Goal: Navigation & Orientation: Find specific page/section

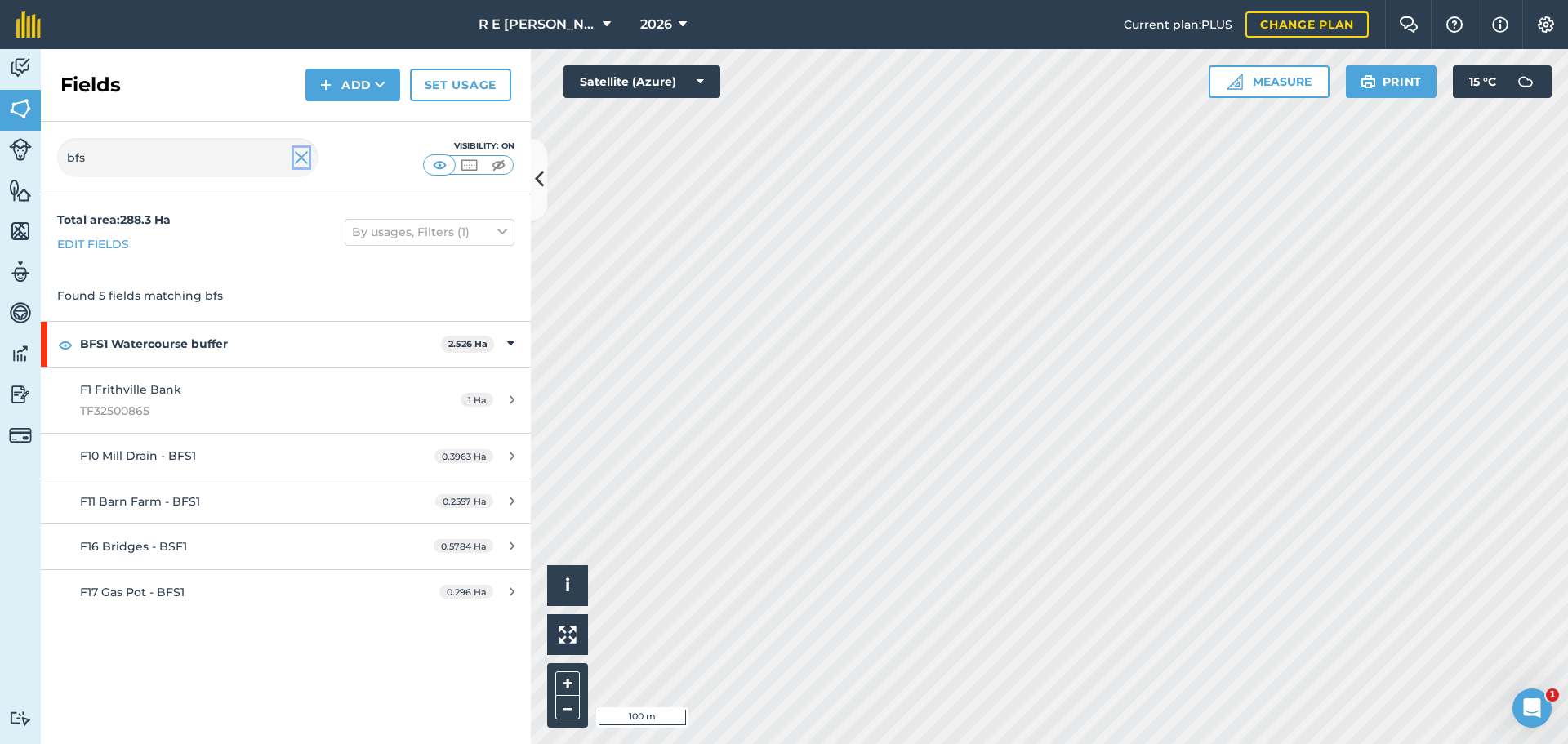
click at [294, 160] on img at bounding box center [301, 157] width 14 height 20
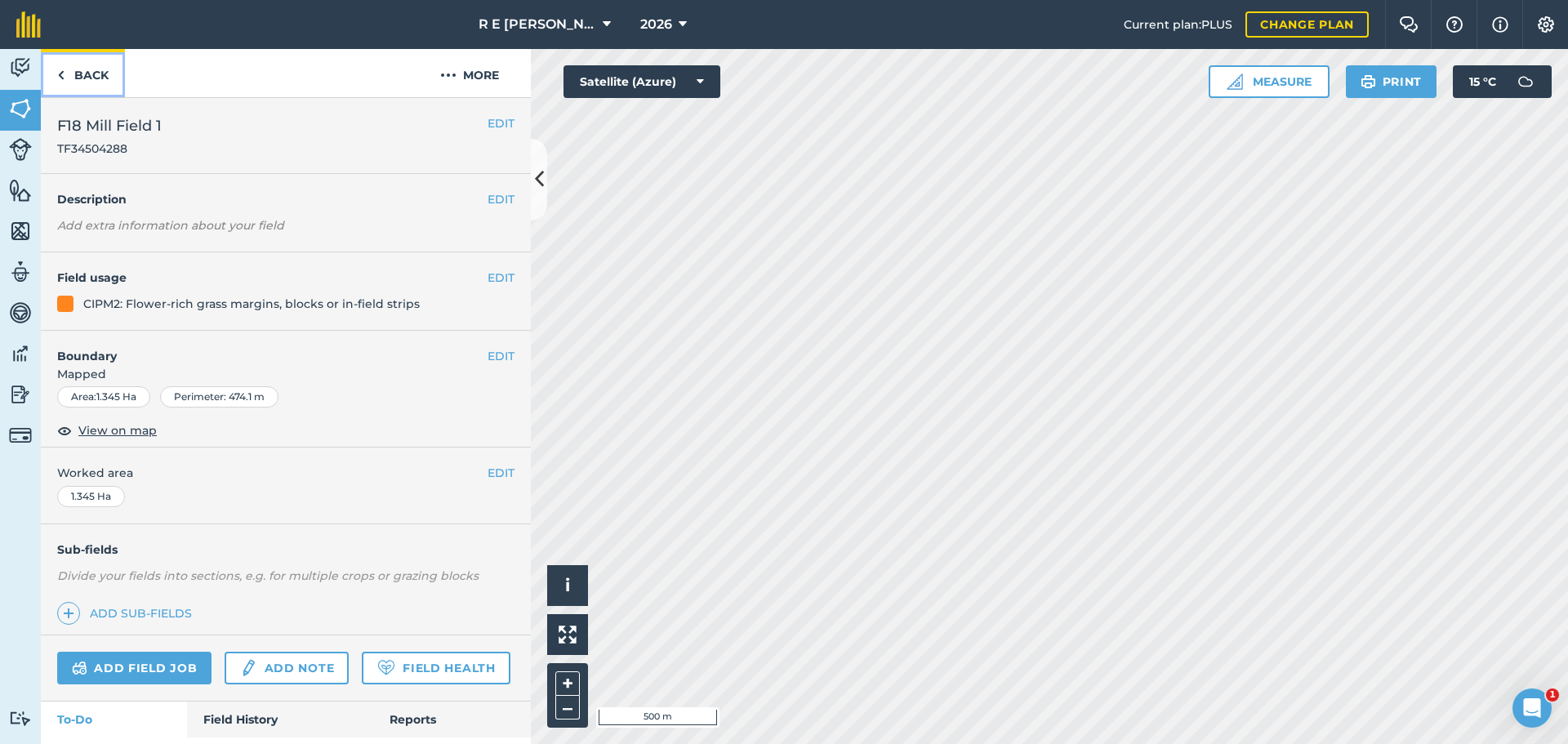
click at [104, 77] on link "Back" at bounding box center [82, 72] width 84 height 48
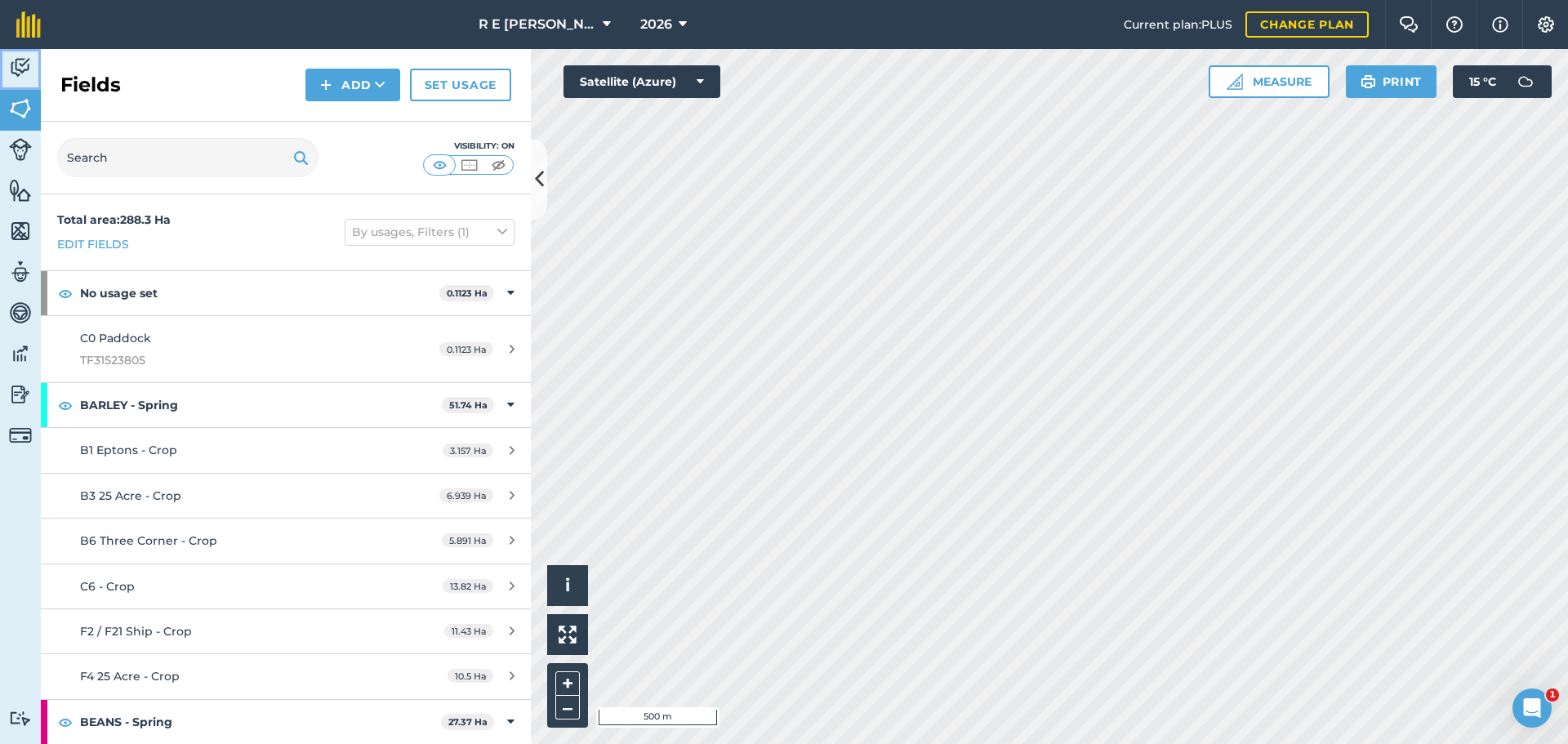
click at [14, 81] on link "Activity" at bounding box center [20, 69] width 41 height 41
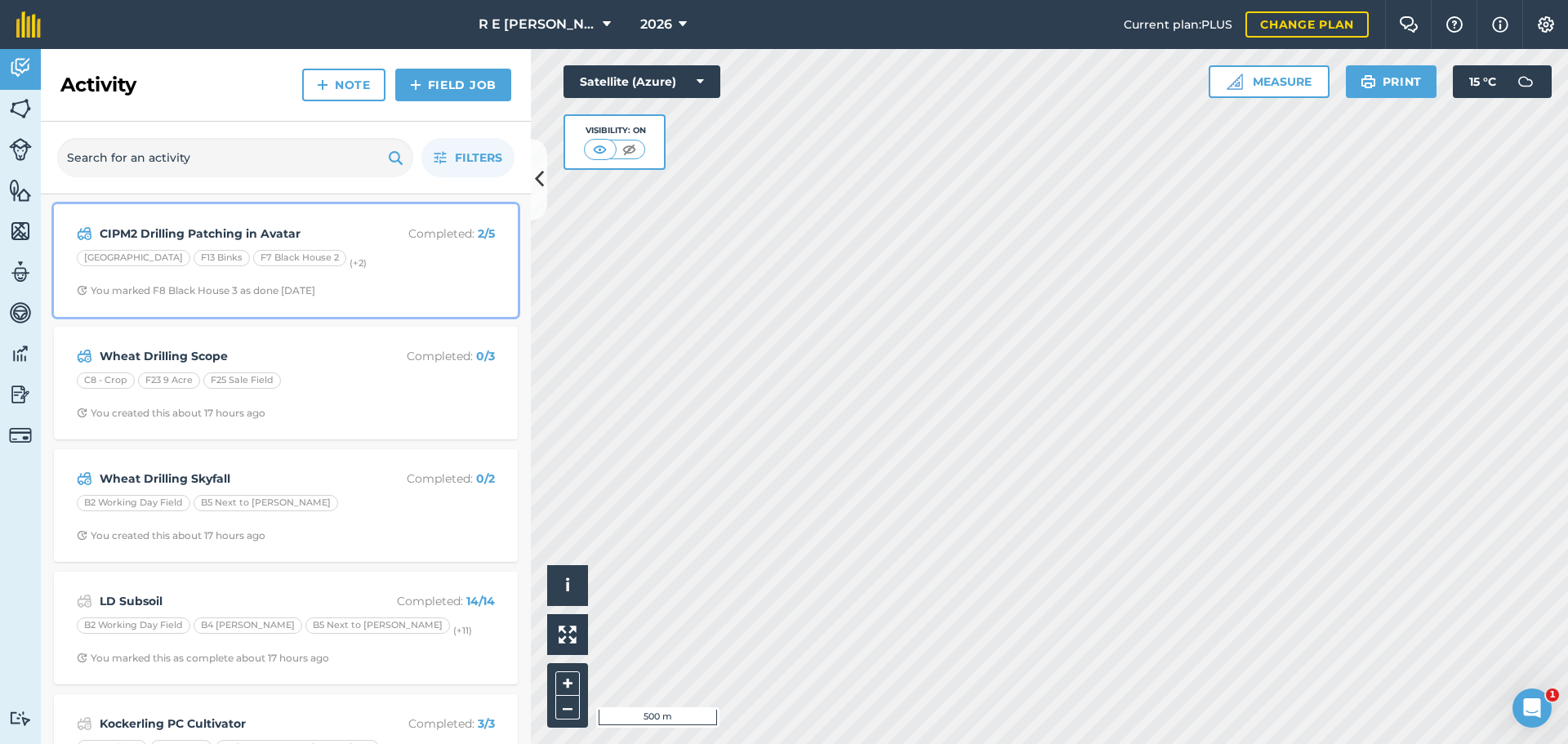
click at [381, 287] on span "You marked F8 Black House 3 as done [DATE]" at bounding box center [286, 291] width 418 height 13
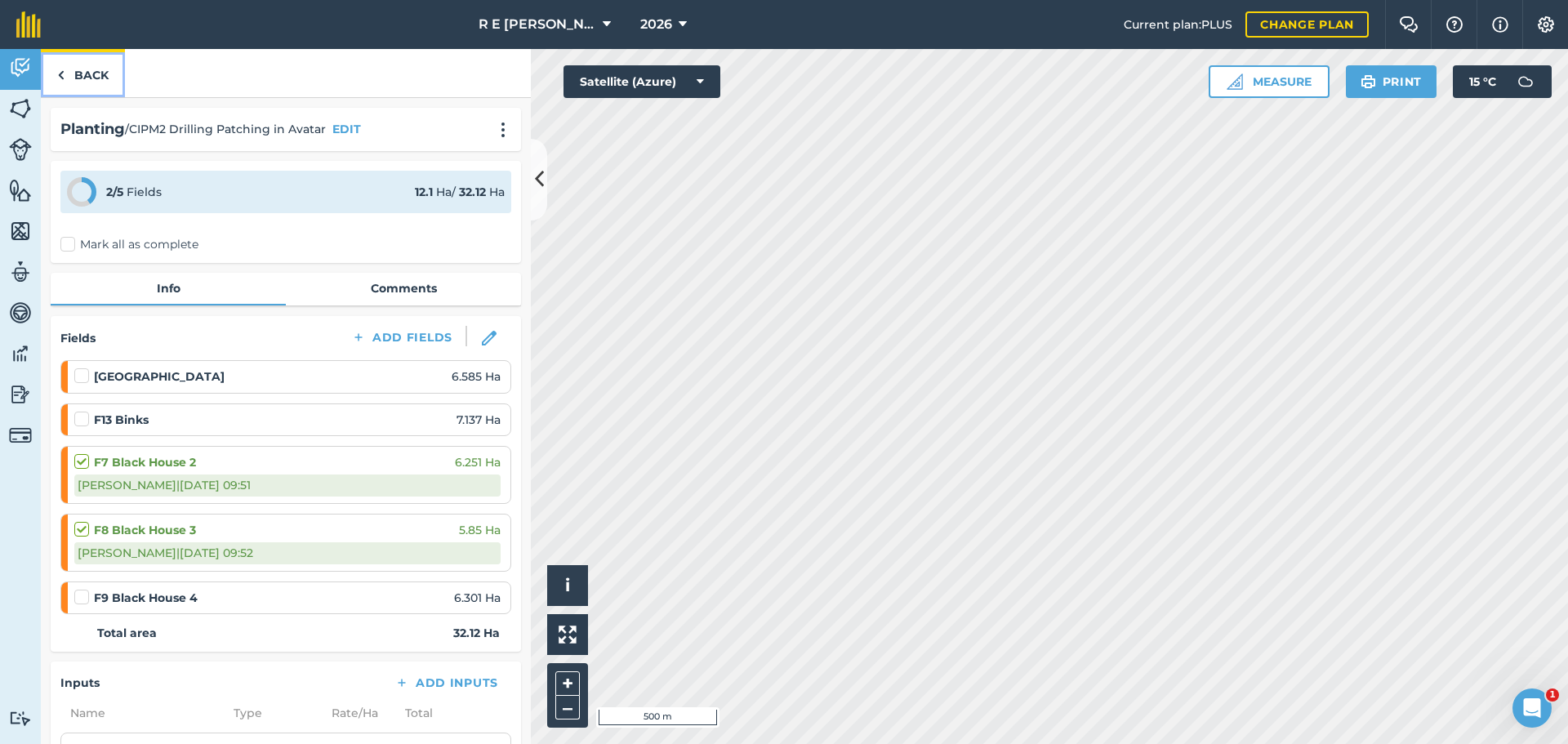
click at [100, 73] on link "Back" at bounding box center [82, 72] width 84 height 48
